Goal: Task Accomplishment & Management: Manage account settings

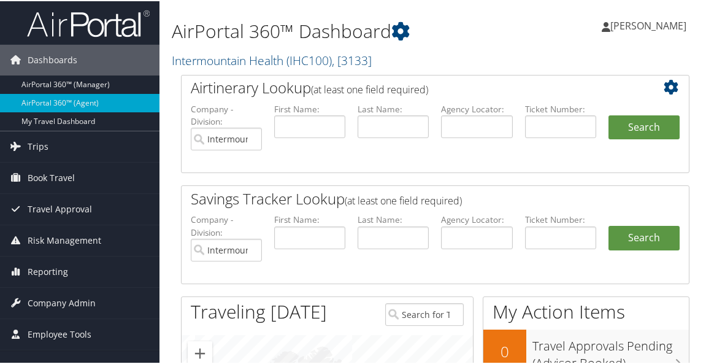
click at [454, 35] on h1 "AirPortal 360™ Dashboard" at bounding box center [347, 30] width 351 height 26
click at [457, 52] on h2 "Intermountain Health ( IHC100 ) , [ 3133 ]" at bounding box center [347, 58] width 351 height 21
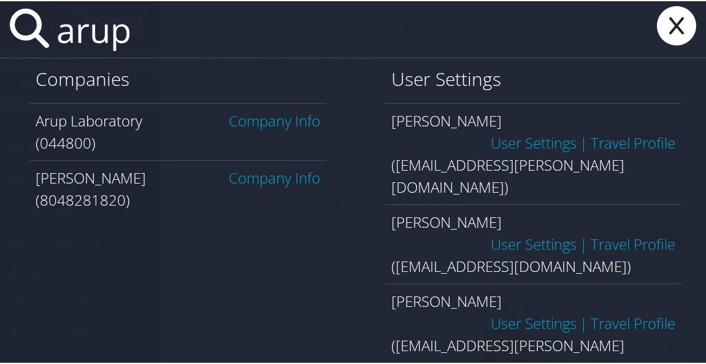
type input "arup"
click at [285, 119] on link "Company Info" at bounding box center [274, 119] width 91 height 20
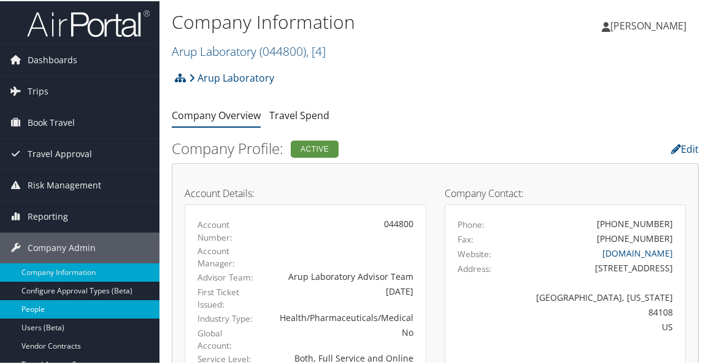
click at [61, 304] on link "People" at bounding box center [79, 308] width 159 height 18
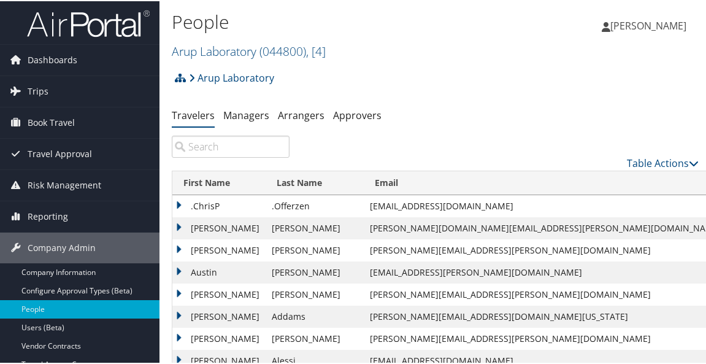
click at [232, 147] on input "search" at bounding box center [231, 145] width 118 height 22
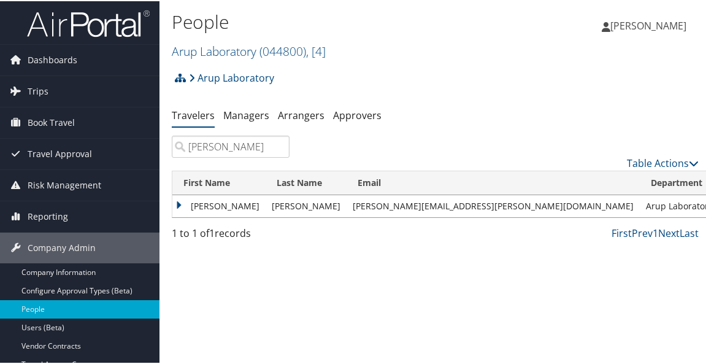
type input "clara murphy"
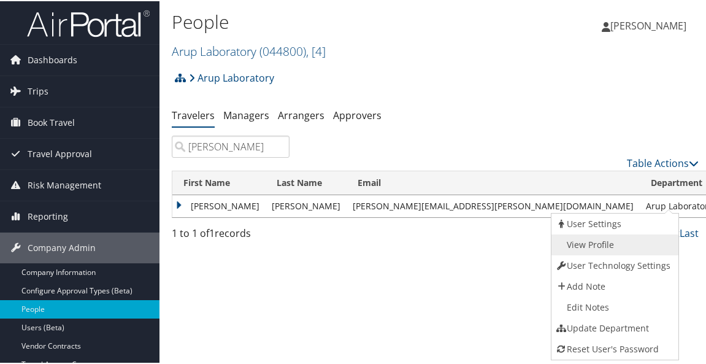
click at [618, 238] on link "View Profile" at bounding box center [613, 243] width 124 height 21
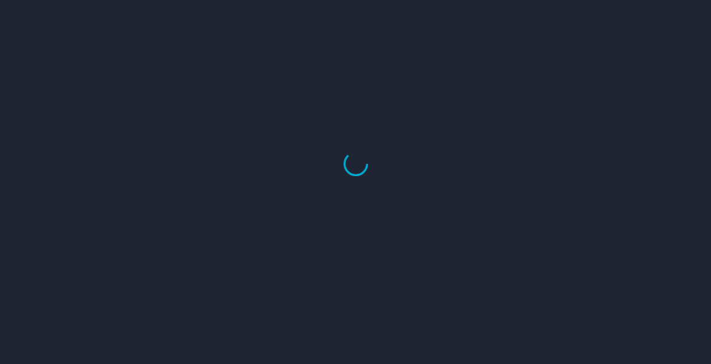
select select "US"
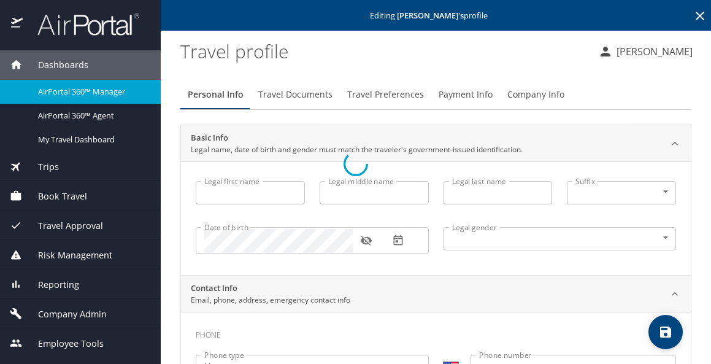
type input "Clara"
type input "Reyna"
type input "Murphy"
type input "Female"
type input "Donald"
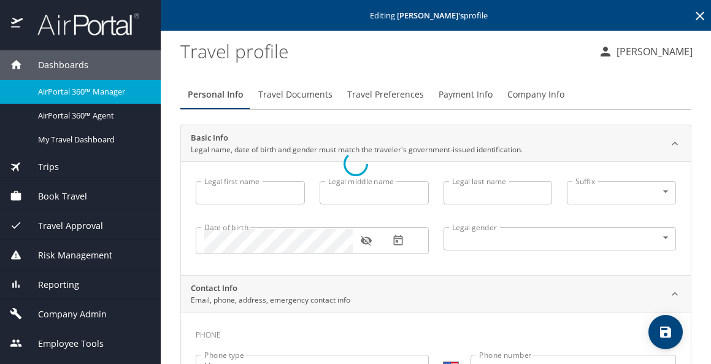
type input "Murphy"
type input "(801) 910-9391"
select select "US"
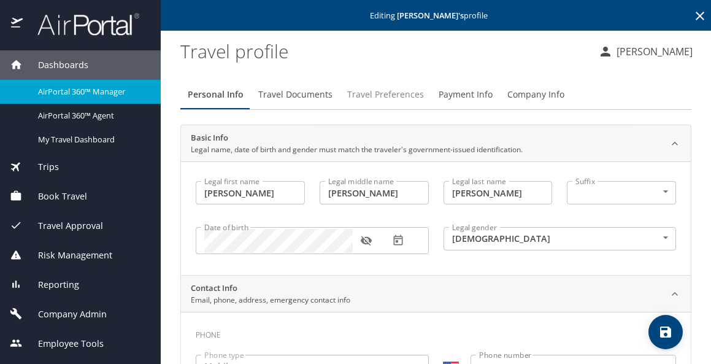
click at [403, 101] on span "Travel Preferences" at bounding box center [385, 94] width 77 height 15
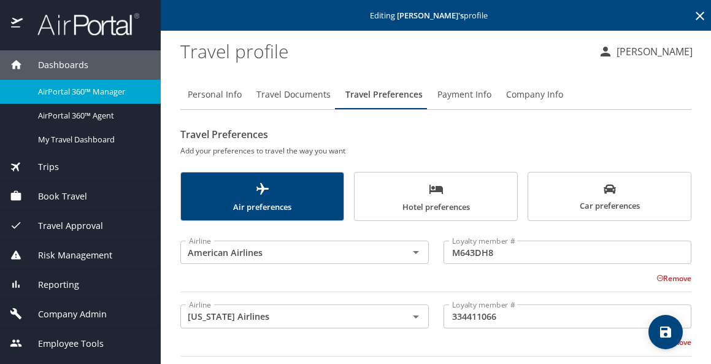
click at [56, 68] on span "Dashboards" at bounding box center [56, 64] width 66 height 13
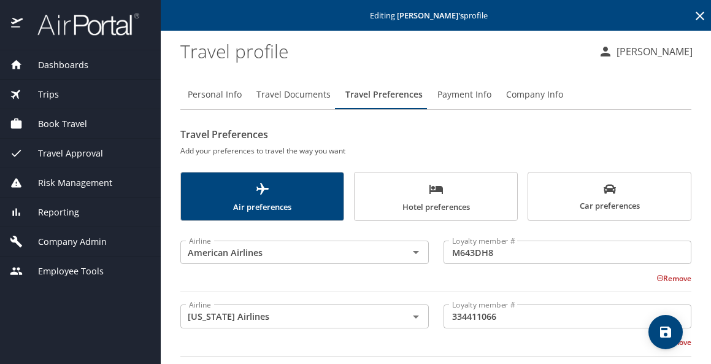
click at [56, 69] on span "Dashboards" at bounding box center [56, 64] width 66 height 13
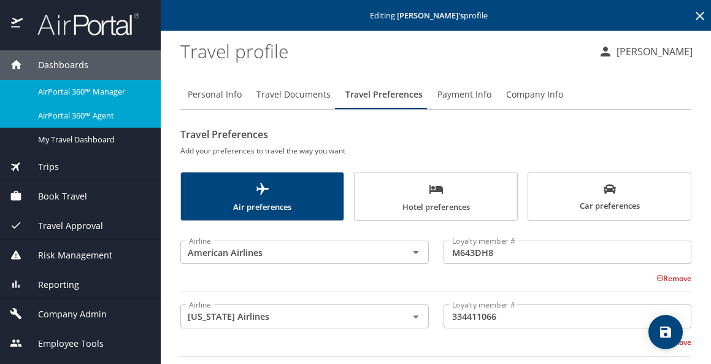
click at [58, 112] on span "AirPortal 360™ Agent" at bounding box center [92, 116] width 108 height 12
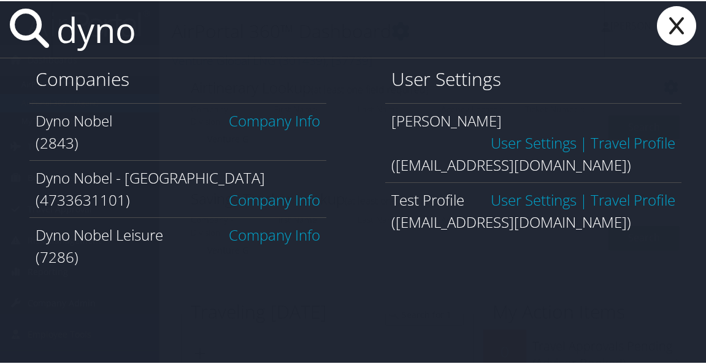
type input "dyno"
click at [262, 124] on link "Company Info" at bounding box center [274, 119] width 91 height 20
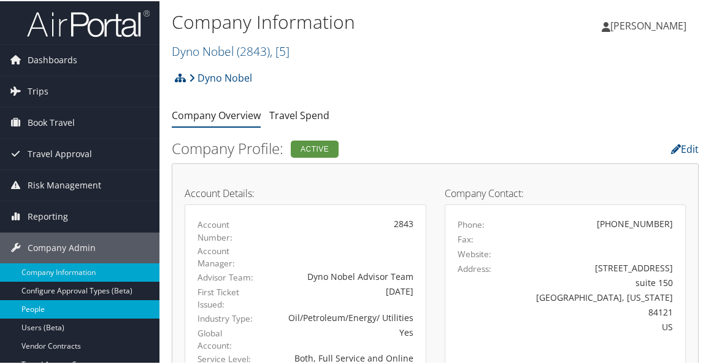
click at [37, 305] on link "People" at bounding box center [79, 308] width 159 height 18
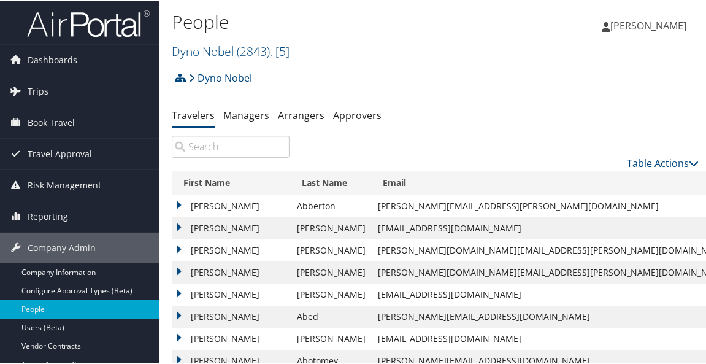
click at [239, 155] on input "search" at bounding box center [231, 145] width 118 height 22
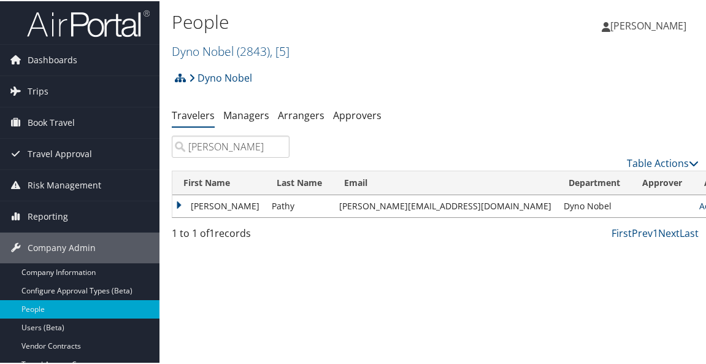
type input "anastasia pathy"
click at [699, 209] on link "Actions" at bounding box center [718, 205] width 39 height 12
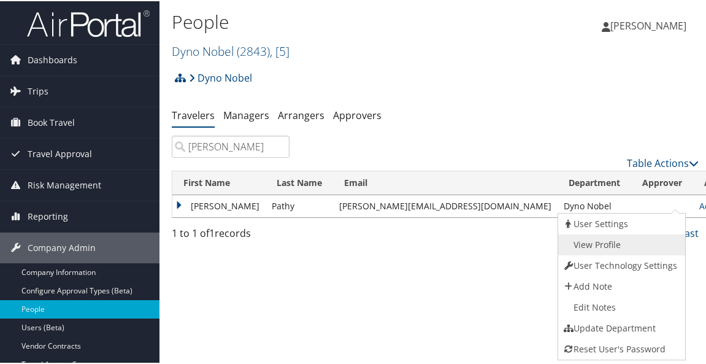
click at [641, 240] on link "View Profile" at bounding box center [620, 243] width 124 height 21
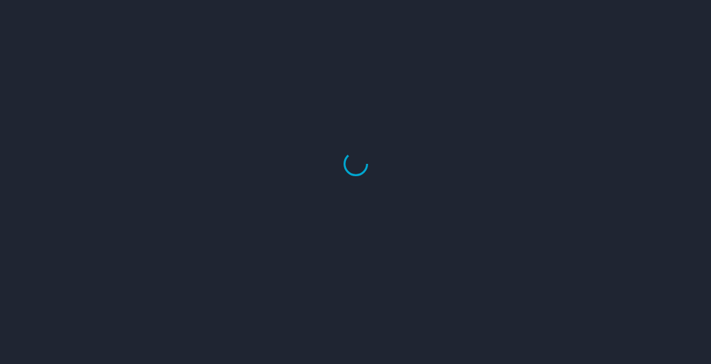
select select "US"
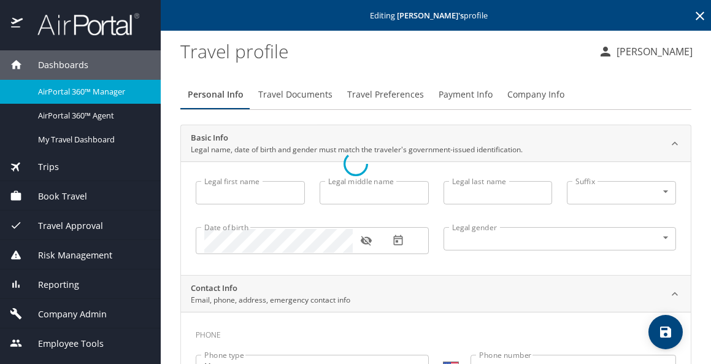
type input "[PERSON_NAME]"
type input "Jane"
type input "Pathy"
type input "Female"
select select "PE"
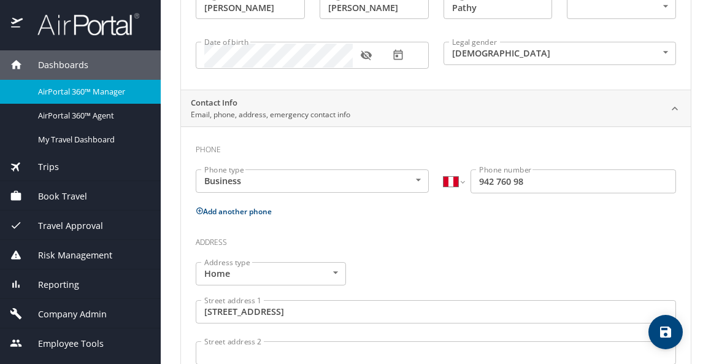
scroll to position [245, 0]
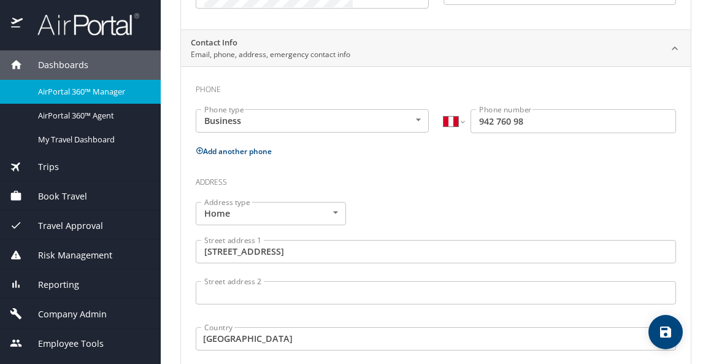
click at [197, 150] on icon at bounding box center [200, 151] width 8 height 8
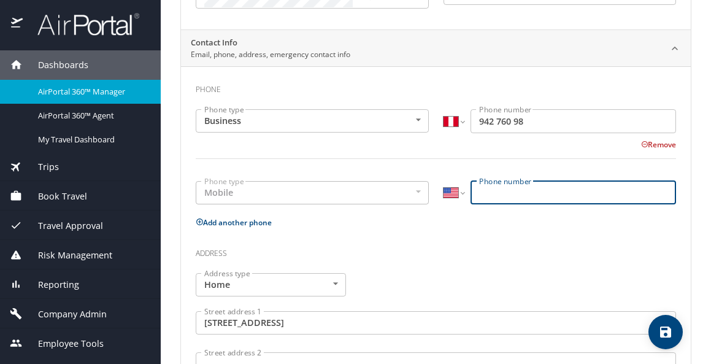
click at [487, 199] on input "Phone number" at bounding box center [572, 192] width 205 height 23
paste input "(519) 427-6098"
select select "CA"
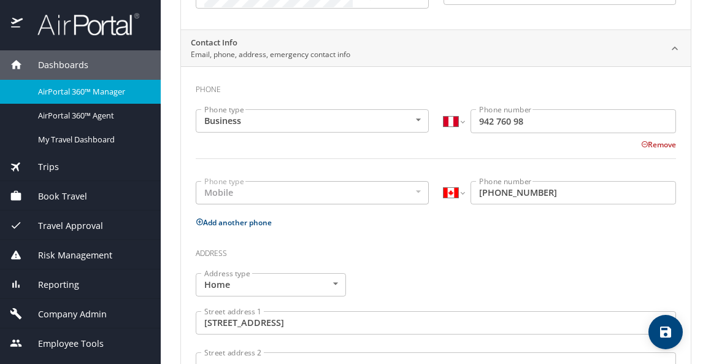
click at [461, 193] on div at bounding box center [463, 192] width 4 height 4
click at [666, 327] on icon "save" at bounding box center [665, 331] width 11 height 11
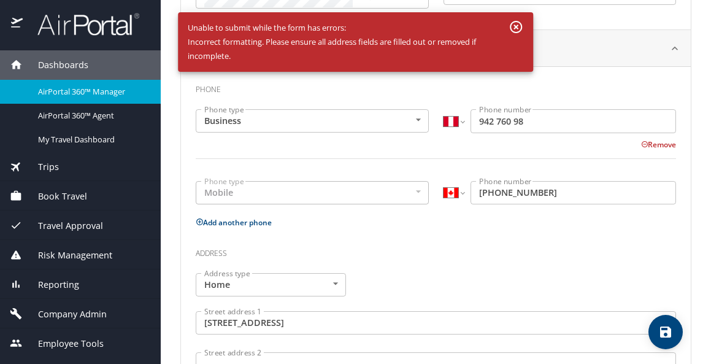
click at [416, 191] on div "Mobile" at bounding box center [312, 192] width 233 height 23
click at [496, 197] on input "(519) 427-6098" at bounding box center [572, 192] width 205 height 23
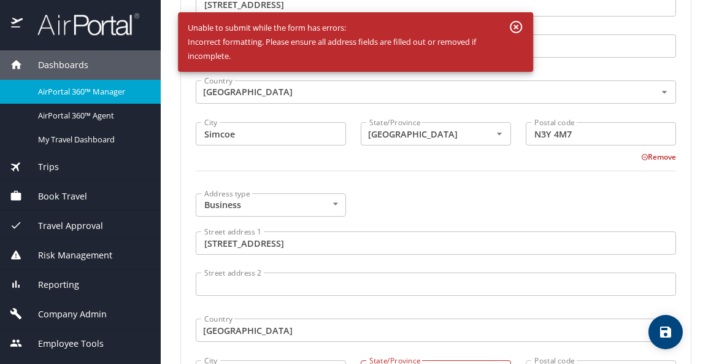
click at [514, 24] on icon "button" at bounding box center [515, 27] width 15 height 15
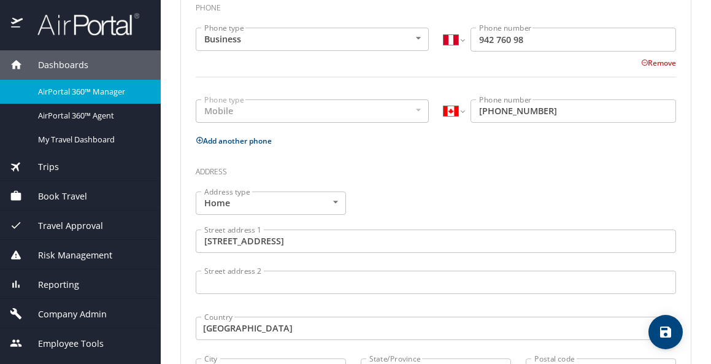
scroll to position [300, 0]
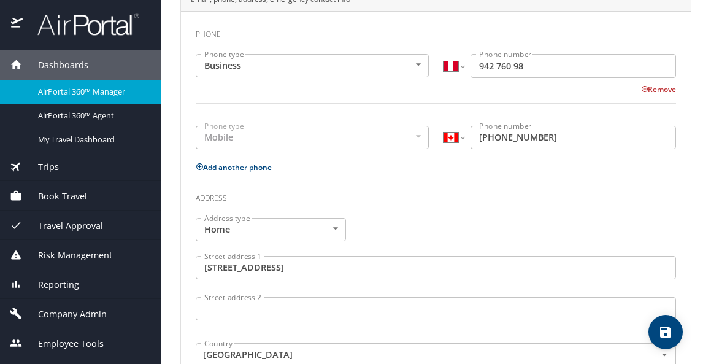
click at [495, 137] on input "(519) 427-6098" at bounding box center [572, 137] width 205 height 23
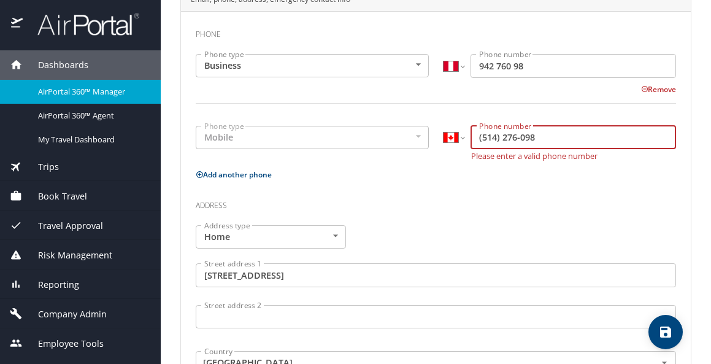
drag, startPoint x: 522, startPoint y: 137, endPoint x: 447, endPoint y: 148, distance: 76.2
click at [447, 148] on div "International Afghanistan Åland Islands Albania Algeria American Samoa Andorra …" at bounding box center [559, 137] width 233 height 23
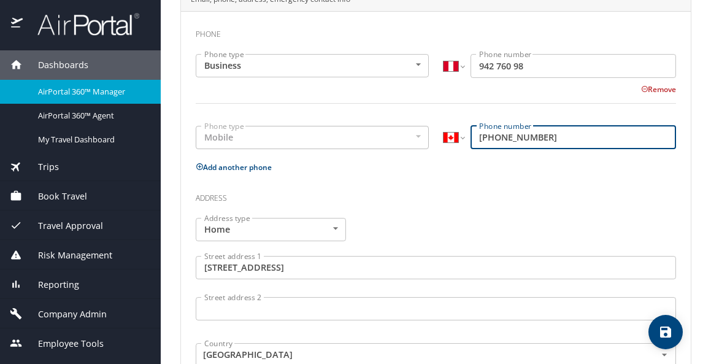
type input "(519) 427-6098"
click at [457, 139] on select "International Afghanistan Åland Islands Albania Algeria American Samoa Andorra …" at bounding box center [453, 137] width 21 height 23
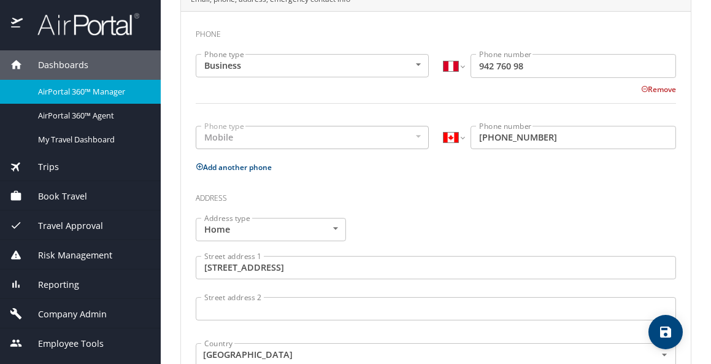
click at [567, 144] on input "(519) 427-6098" at bounding box center [572, 137] width 205 height 23
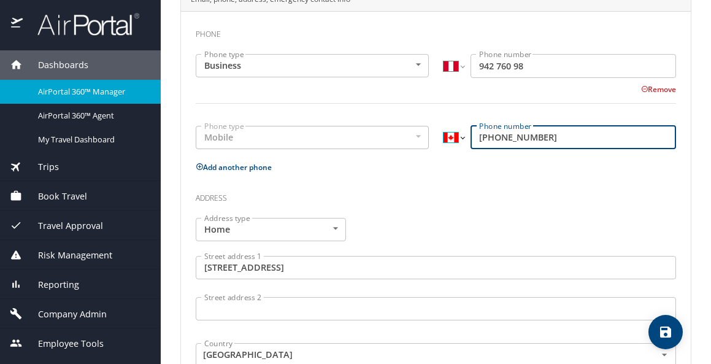
click at [455, 137] on select "International Afghanistan Åland Islands Albania Algeria American Samoa Andorra …" at bounding box center [453, 137] width 21 height 23
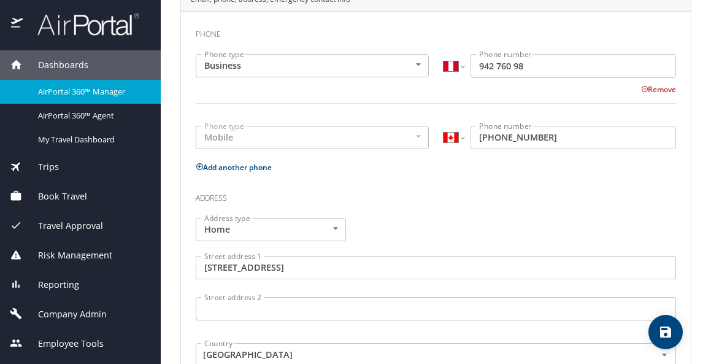
click at [627, 218] on div "Address type Home Home Address type Street address 1 49 Berkley Crescent Street…" at bounding box center [435, 332] width 495 height 245
click at [664, 330] on icon "save" at bounding box center [665, 331] width 15 height 15
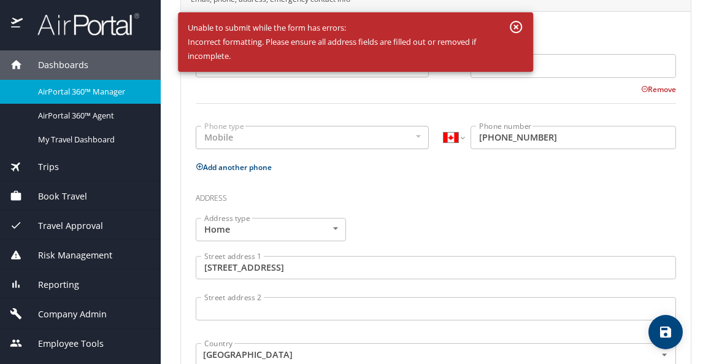
click at [521, 30] on icon "button" at bounding box center [516, 27] width 12 height 12
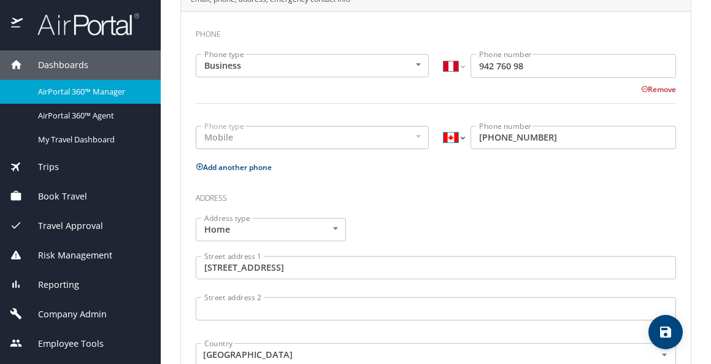
click at [454, 139] on select "International Afghanistan Åland Islands Albania Algeria American Samoa Andorra …" at bounding box center [453, 137] width 21 height 23
select select "US"
click at [443, 126] on select "International Afghanistan Åland Islands Albania Algeria American Samoa Andorra …" at bounding box center [453, 137] width 21 height 23
click at [672, 329] on icon "save" at bounding box center [665, 331] width 15 height 15
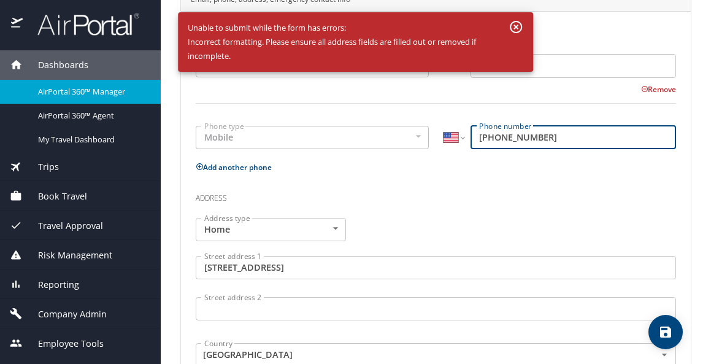
drag, startPoint x: 551, startPoint y: 134, endPoint x: 470, endPoint y: 140, distance: 81.2
click at [470, 140] on input "(519) 427-6098" at bounding box center [572, 137] width 205 height 23
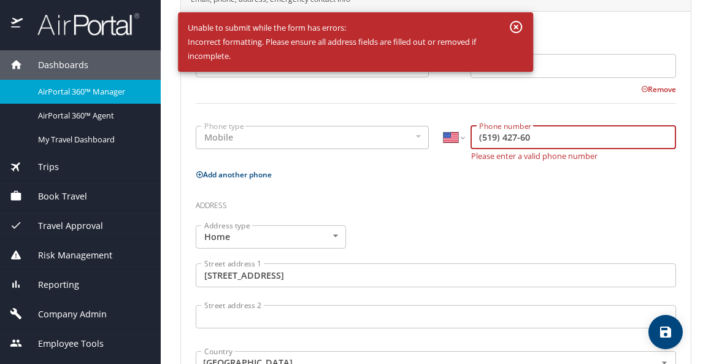
type input "(519) 427-609"
select select "CA"
type input "(519) 427-6098"
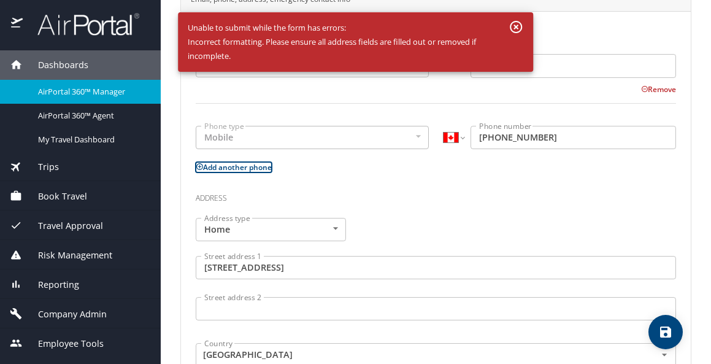
click at [519, 21] on icon "button" at bounding box center [515, 27] width 15 height 15
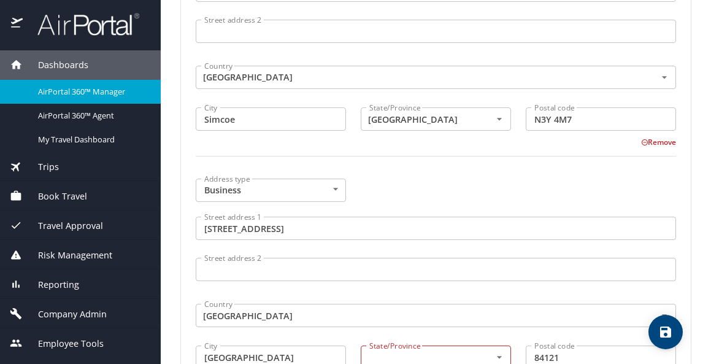
scroll to position [631, 0]
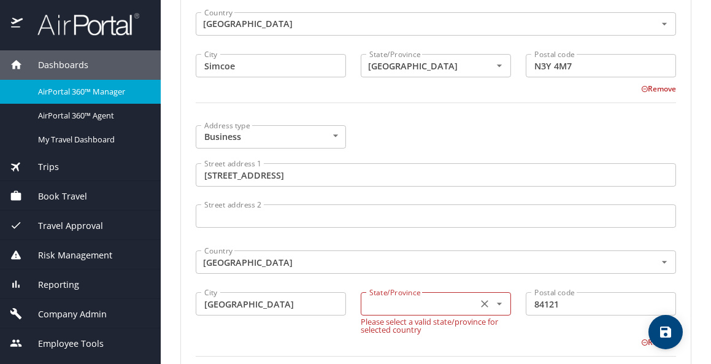
click at [423, 304] on input "text" at bounding box center [417, 304] width 107 height 16
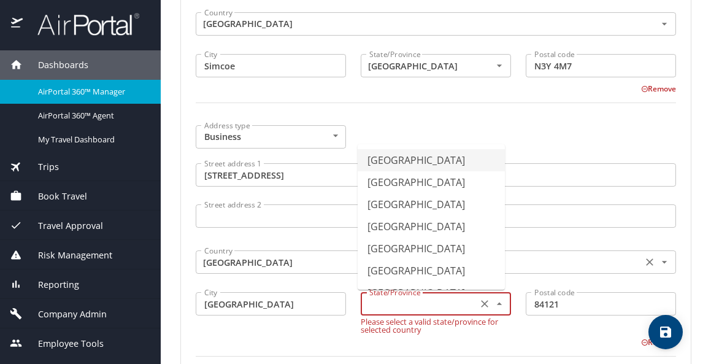
click at [339, 263] on input "Canada" at bounding box center [417, 262] width 437 height 16
type input "Alberta"
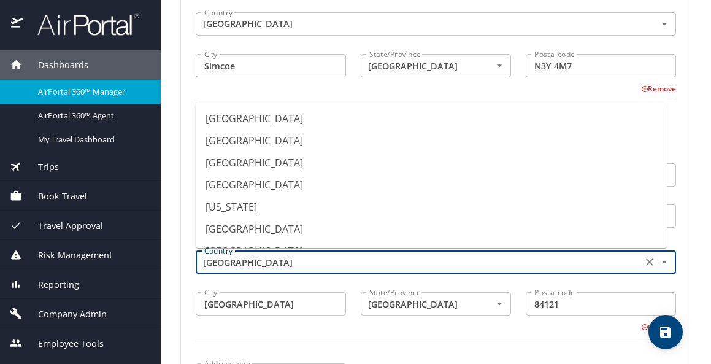
scroll to position [679, 0]
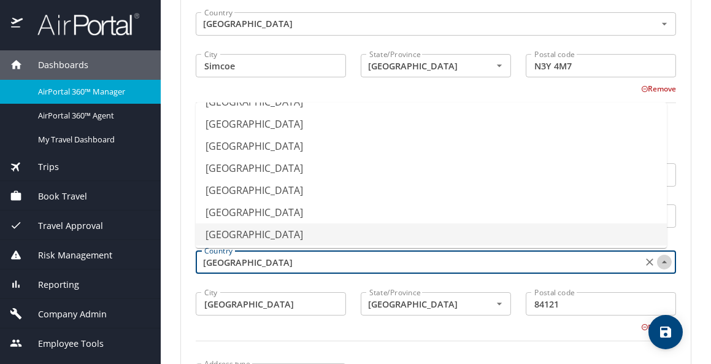
click at [658, 266] on icon "Close" at bounding box center [664, 262] width 12 height 12
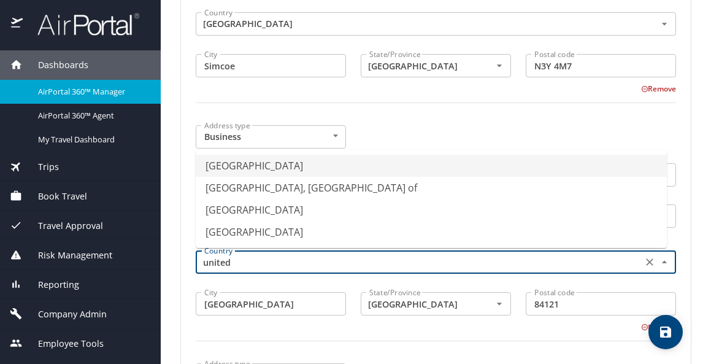
click at [304, 172] on li "United States of America" at bounding box center [431, 166] width 471 height 22
type input "United States of America"
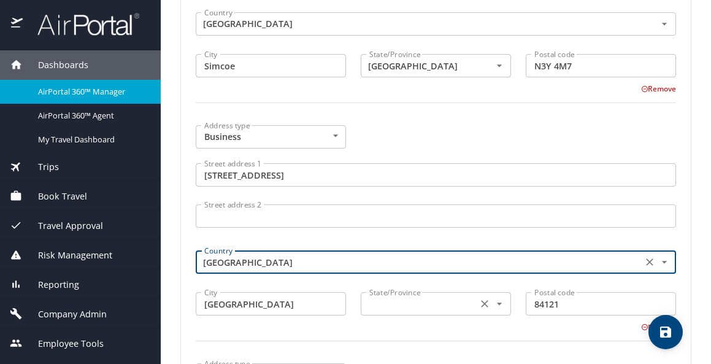
type input "United States of America"
click at [408, 301] on input "text" at bounding box center [417, 304] width 107 height 16
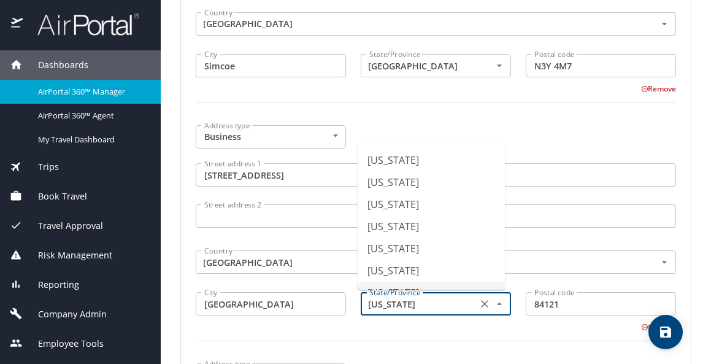
click at [427, 308] on input "Connecticut" at bounding box center [417, 304] width 107 height 16
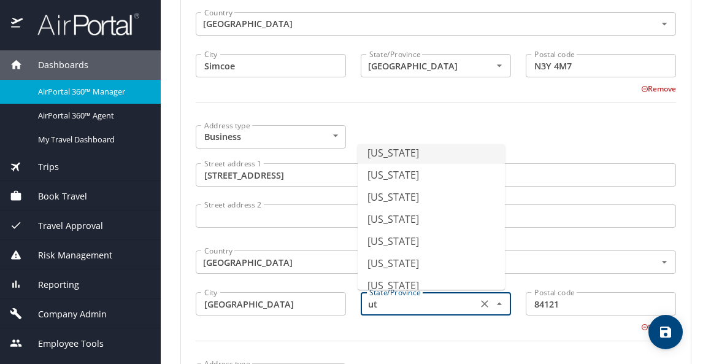
scroll to position [0, 0]
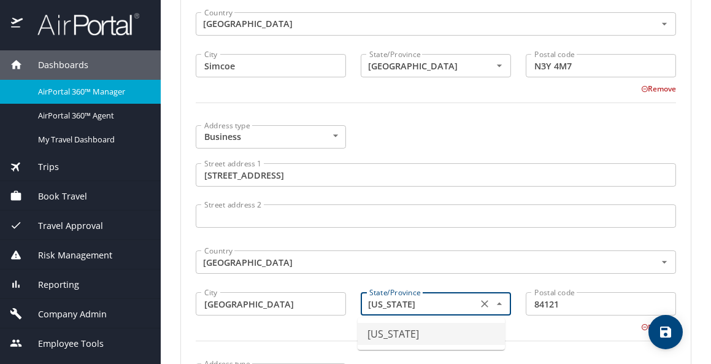
type input "Utah"
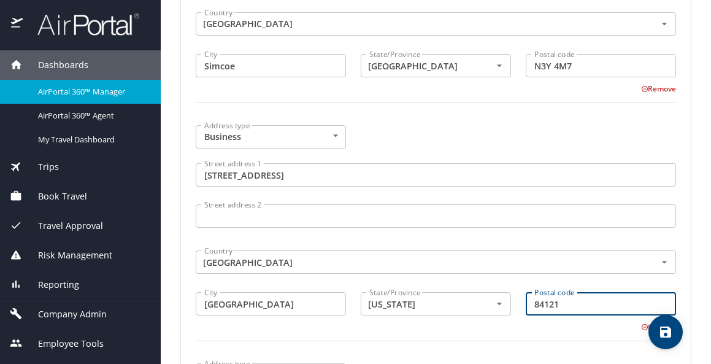
click at [668, 333] on icon "save" at bounding box center [665, 331] width 11 height 11
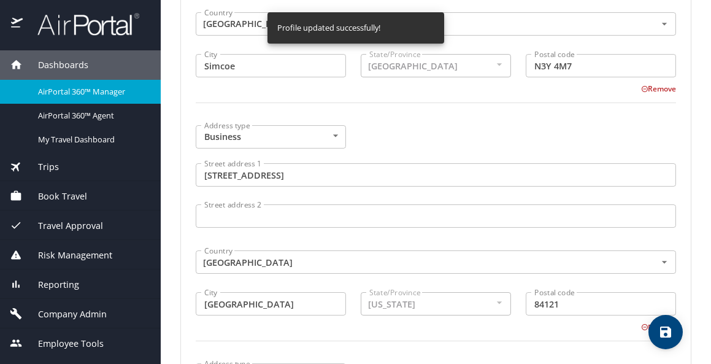
select select "CA"
select select "PE"
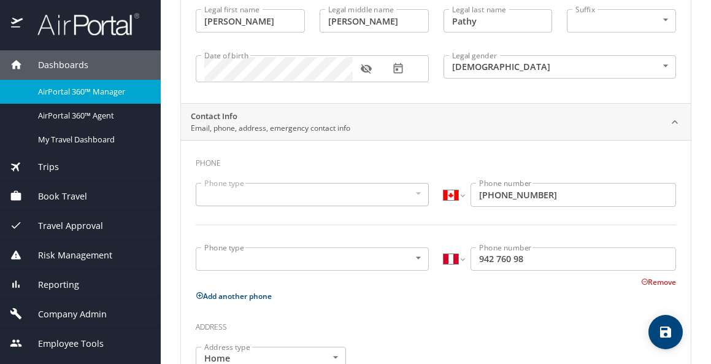
scroll to position [167, 0]
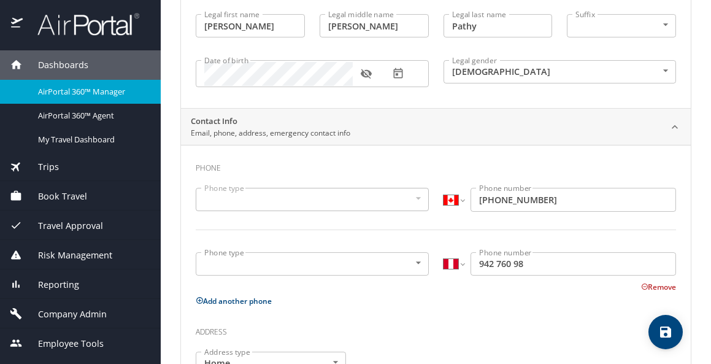
click at [415, 201] on div "​" at bounding box center [312, 199] width 233 height 23
click at [413, 194] on div "​" at bounding box center [312, 199] width 233 height 23
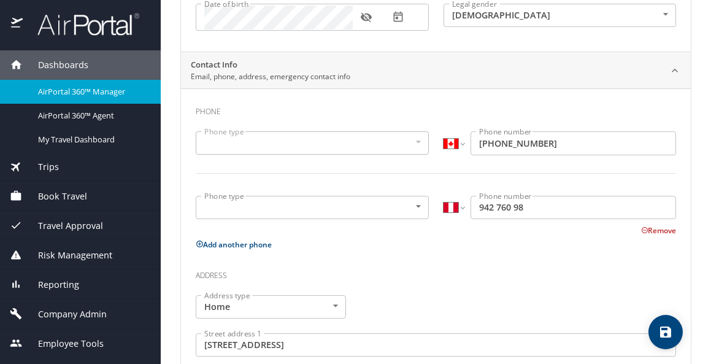
scroll to position [228, 0]
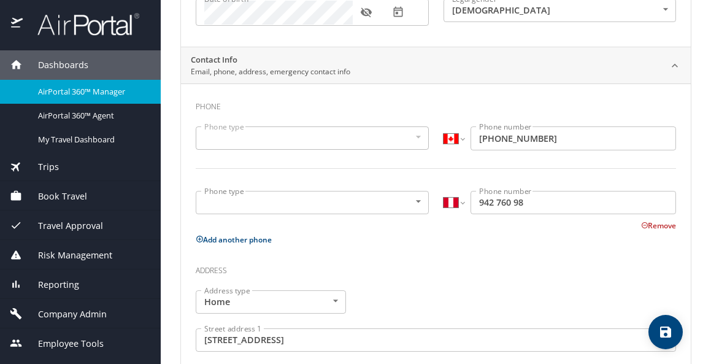
click at [417, 137] on div "​" at bounding box center [312, 137] width 233 height 23
click at [412, 136] on div "​" at bounding box center [312, 137] width 233 height 23
click at [408, 137] on div "​" at bounding box center [312, 137] width 233 height 23
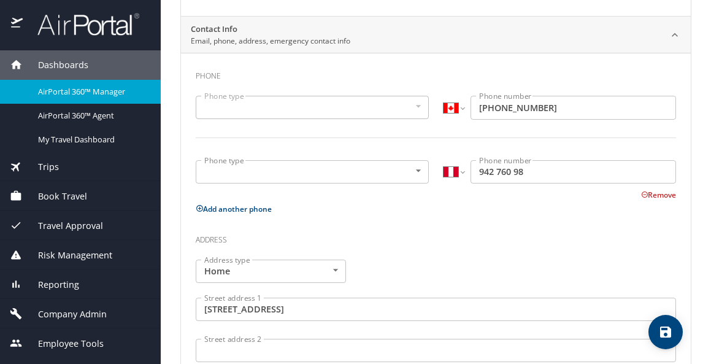
scroll to position [289, 0]
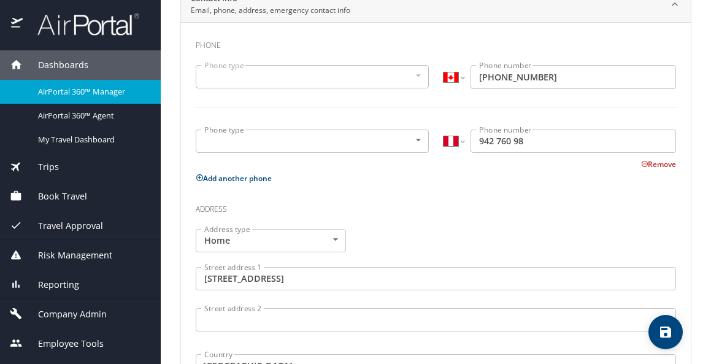
click at [199, 178] on icon at bounding box center [199, 177] width 7 height 7
select select "US"
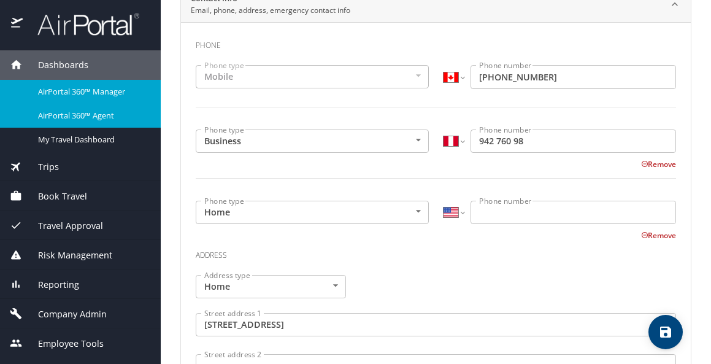
click at [85, 110] on span "AirPortal 360™ Agent" at bounding box center [92, 116] width 108 height 12
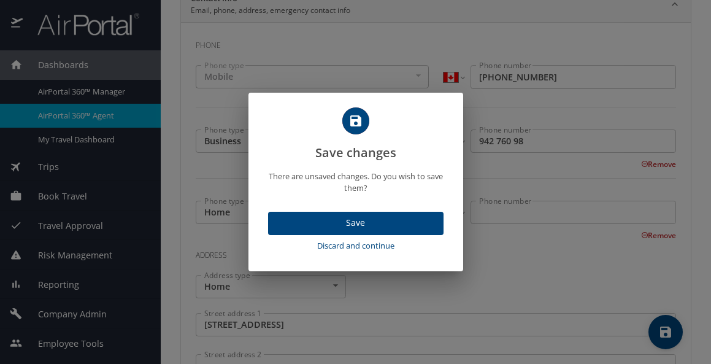
click at [377, 228] on span "Save" at bounding box center [356, 222] width 156 height 15
